Goal: Transaction & Acquisition: Purchase product/service

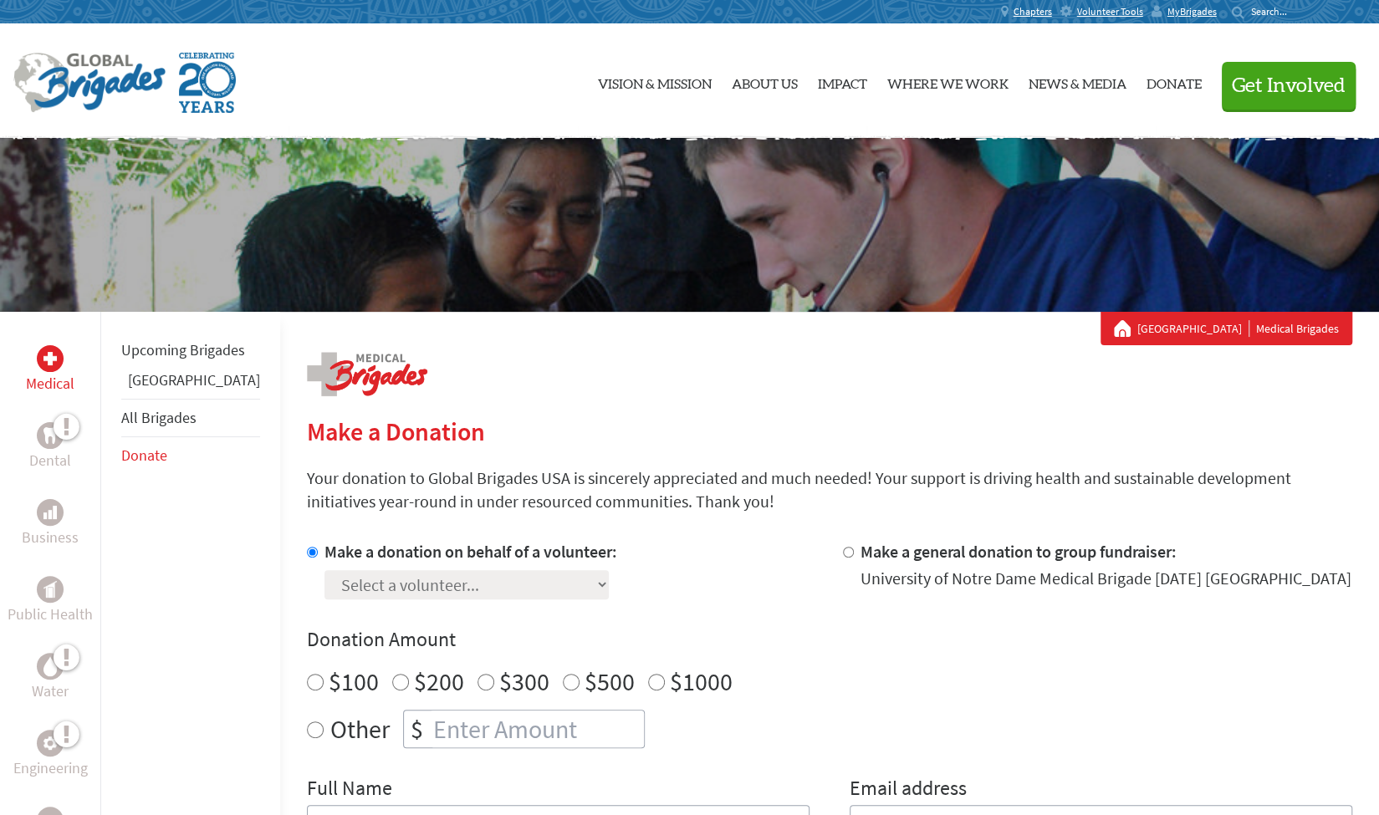
scroll to position [1, 0]
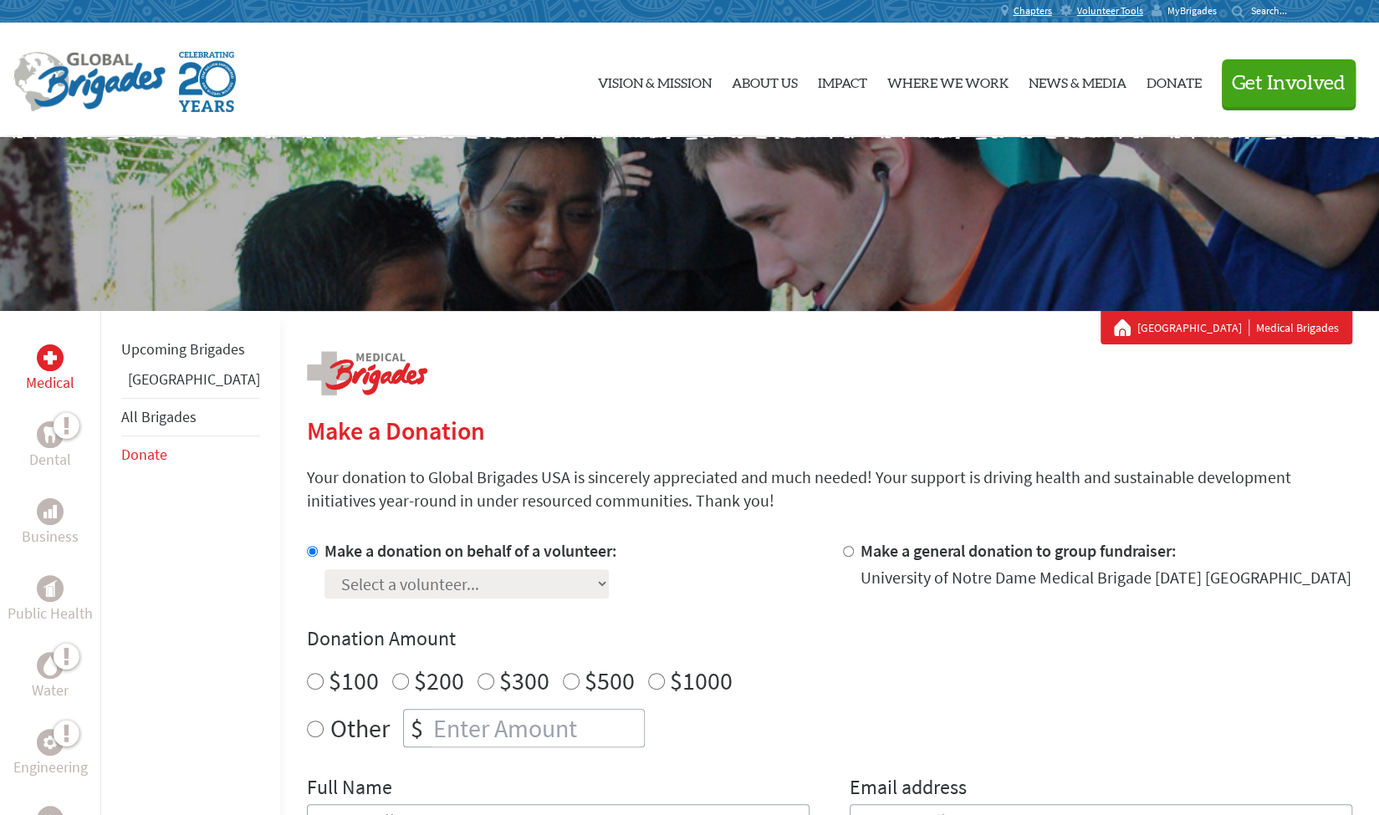
click at [1198, 13] on span "MyBrigades" at bounding box center [1192, 10] width 49 height 13
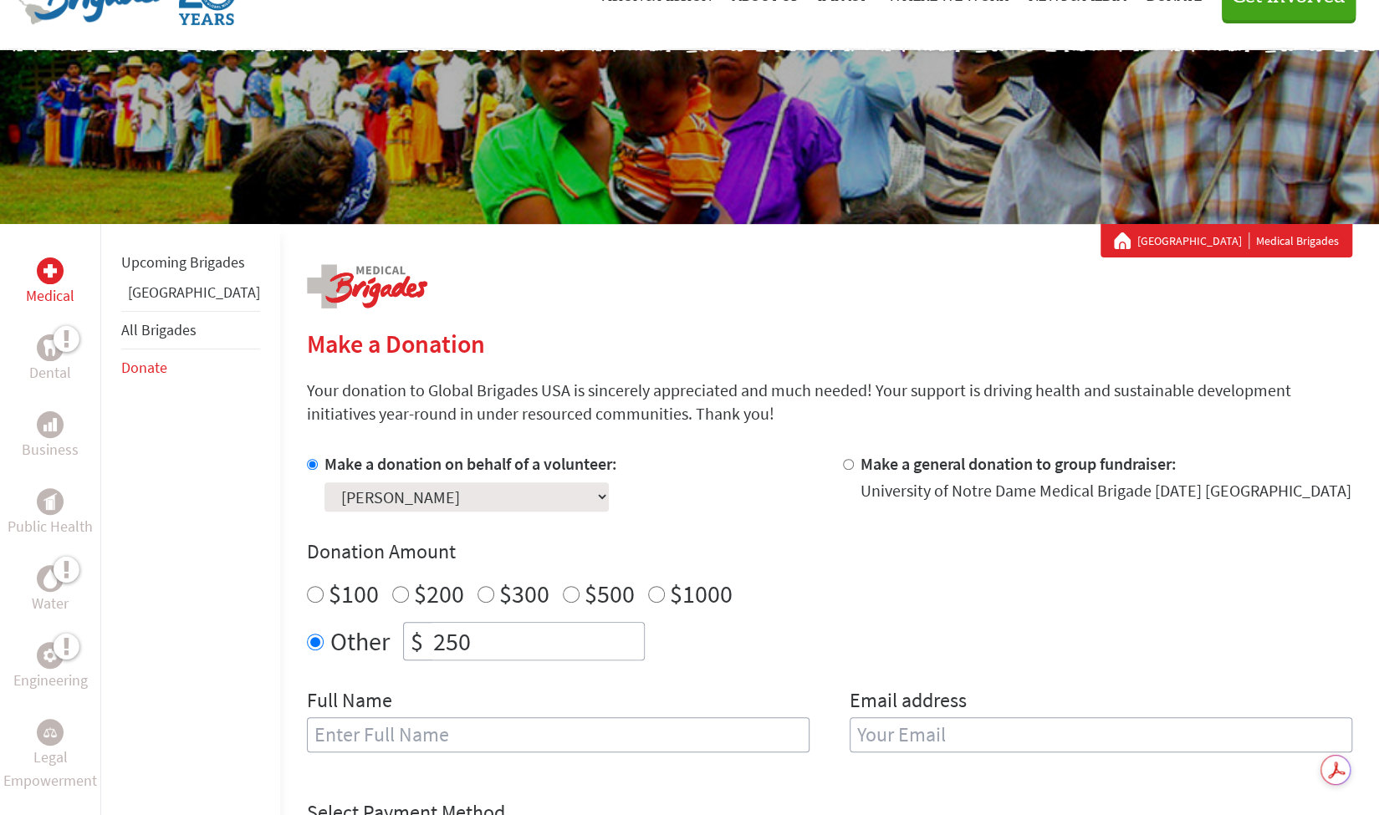
scroll to position [90, 0]
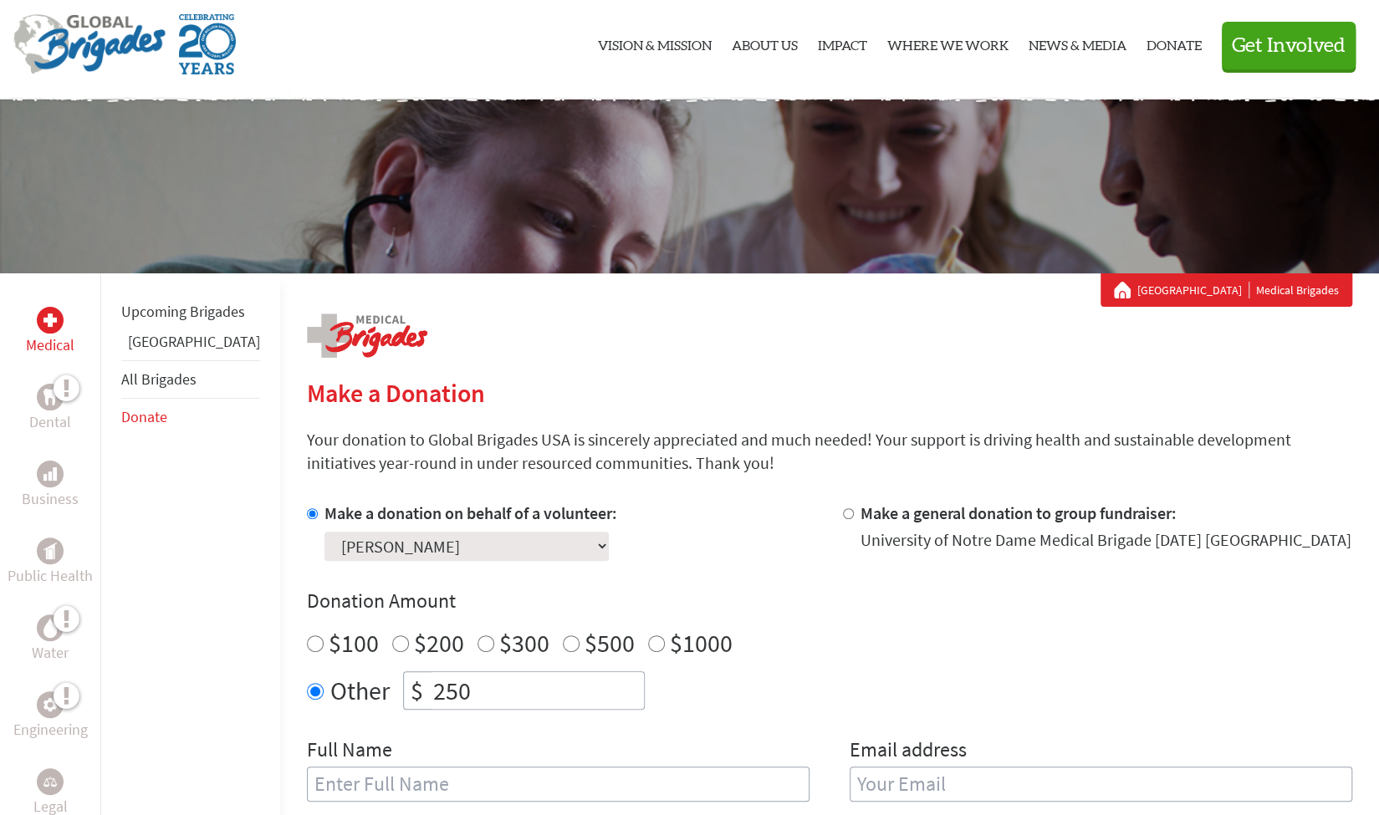
scroll to position [39, 0]
drag, startPoint x: 473, startPoint y: 689, endPoint x: 344, endPoint y: 682, distance: 129.9
click at [344, 682] on div "Other $ 250" at bounding box center [829, 690] width 1045 height 38
click at [698, 558] on div "Make a donation on behalf of a volunteer: Select a volunteer... [PERSON_NAME] […" at bounding box center [561, 530] width 509 height 59
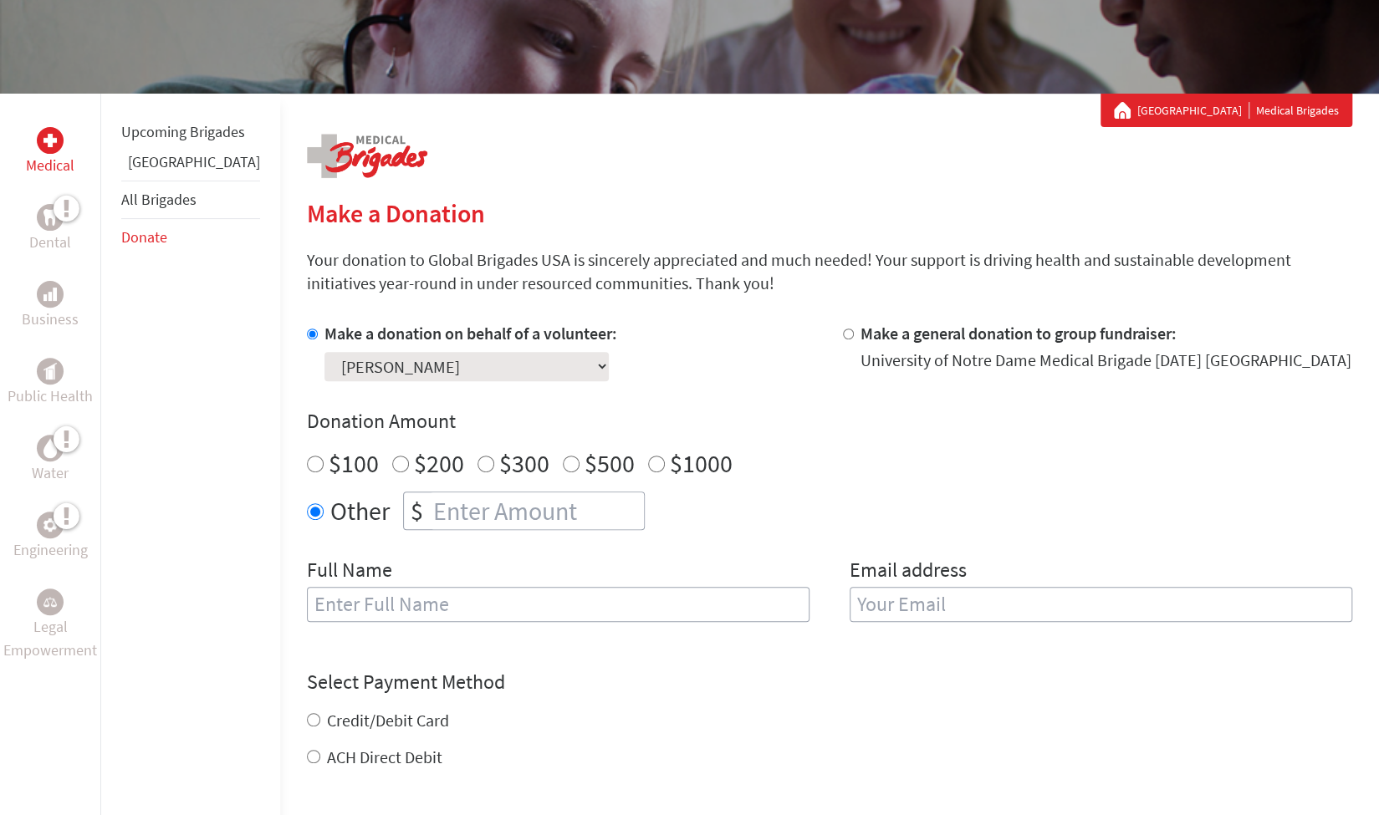
scroll to position [219, 0]
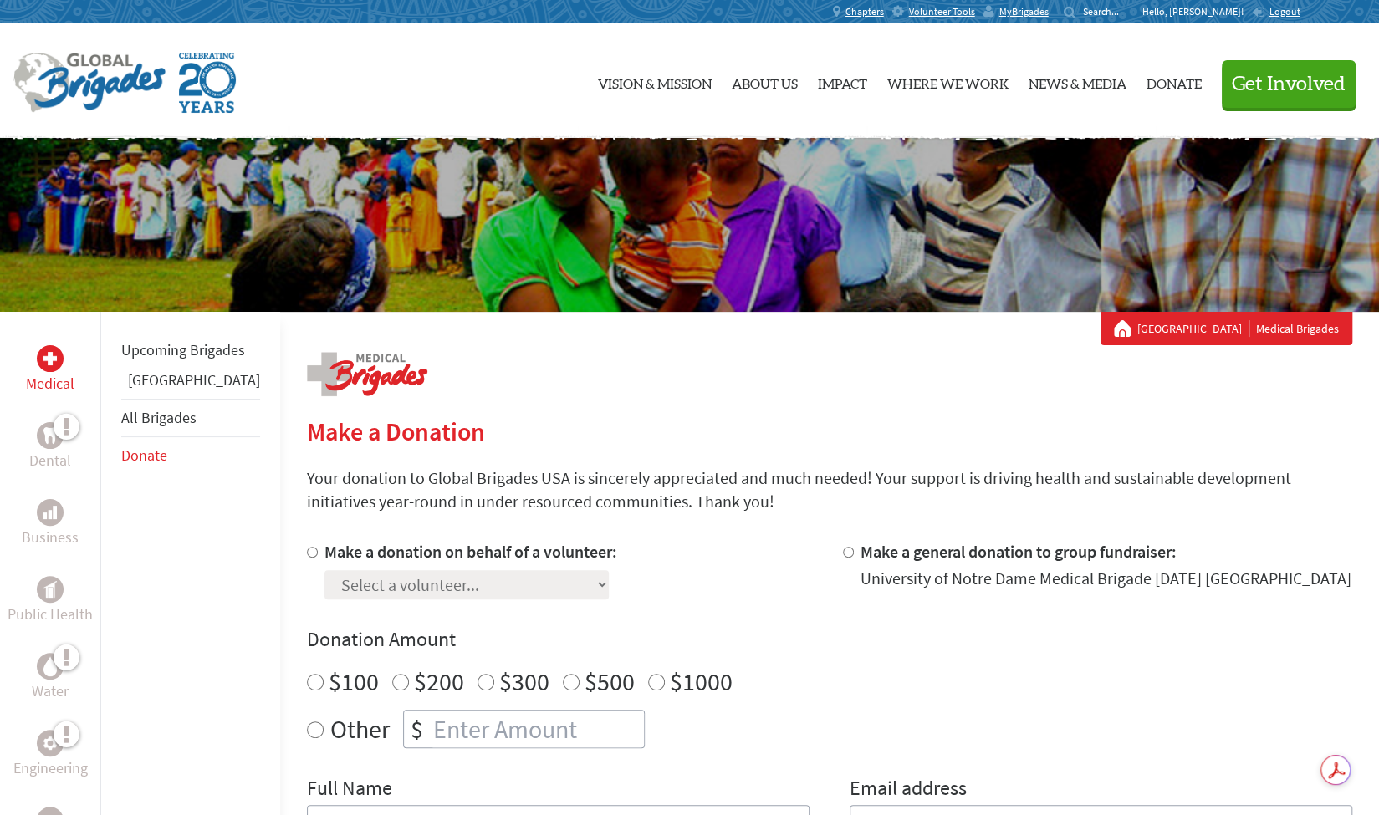
click at [307, 554] on input "Make a donation on behalf of a volunteer:" at bounding box center [312, 552] width 11 height 11
radio input "true"
click at [358, 585] on select "Select a volunteer... Abigail Collins Alina Sarinana Andy Nunn Annaliese Ludvig…" at bounding box center [466, 584] width 284 height 29
select select "DA1E9E56-A5DE-11F0-9E6E-42010A400005"
click at [324, 570] on select "Select a volunteer... Abigail Collins Alina Sarinana Andy Nunn Annaliese Ludvig…" at bounding box center [466, 584] width 284 height 29
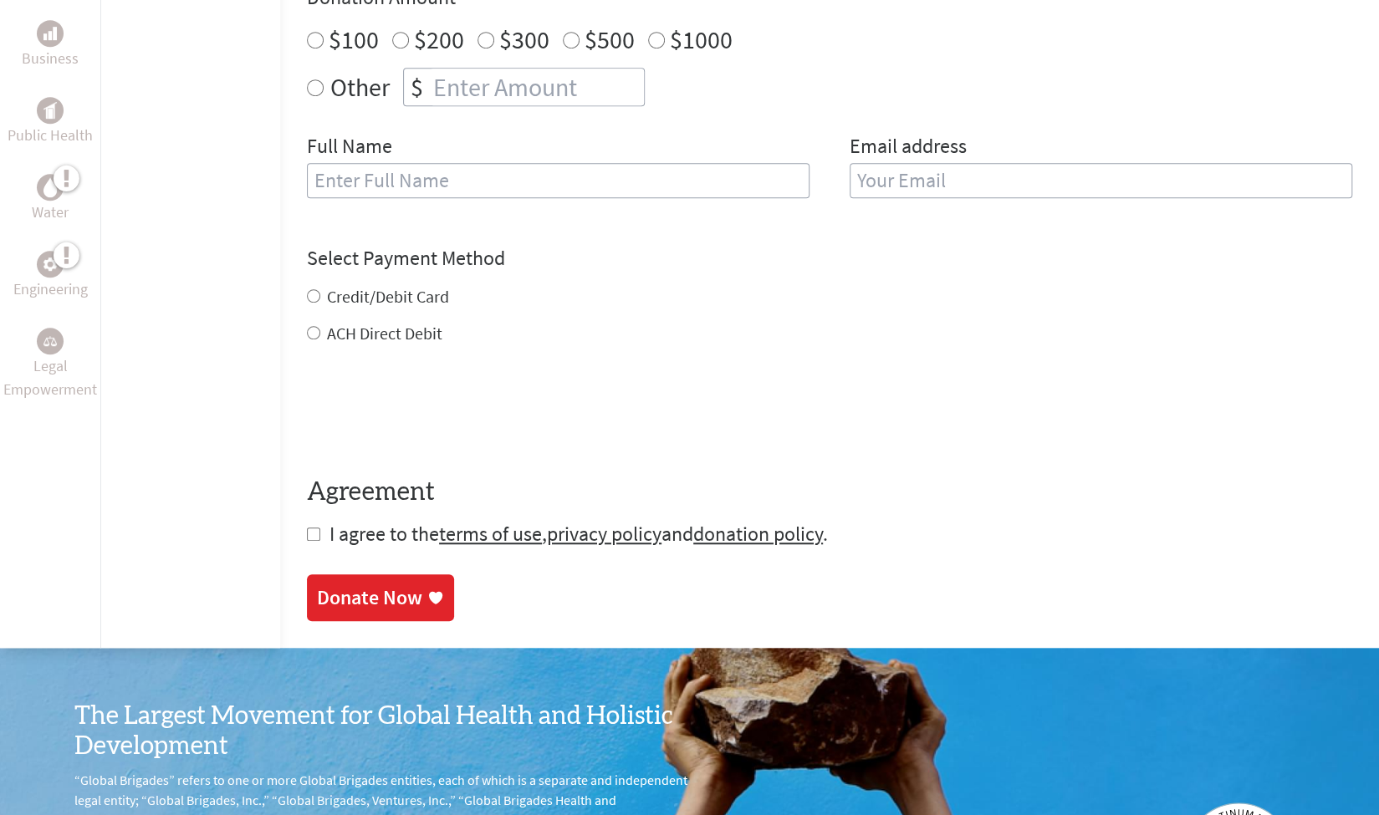
scroll to position [680, 0]
